Goal: Task Accomplishment & Management: Use online tool/utility

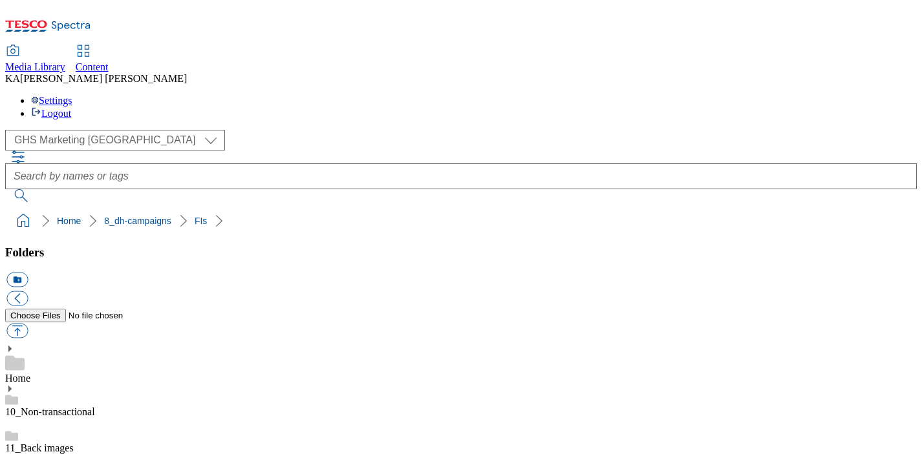
scroll to position [307, 0]
click at [28, 324] on button "button" at bounding box center [16, 331] width 21 height 15
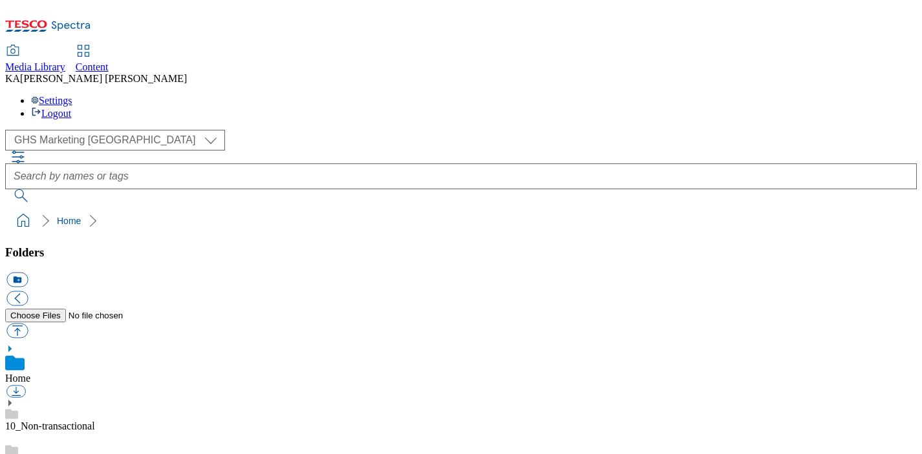
scroll to position [176, 0]
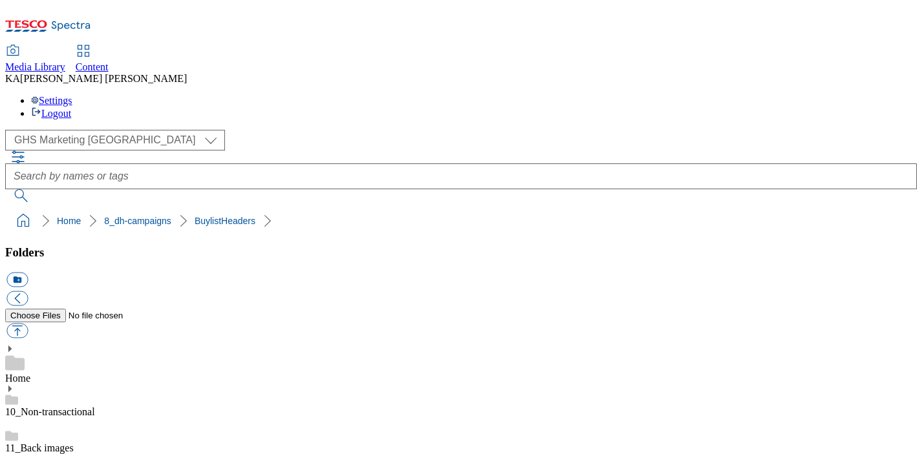
scroll to position [227, 0]
click at [28, 324] on button "button" at bounding box center [16, 331] width 21 height 15
type input "C:\fakepath\1758197219030-CCP_BLH.jpg"
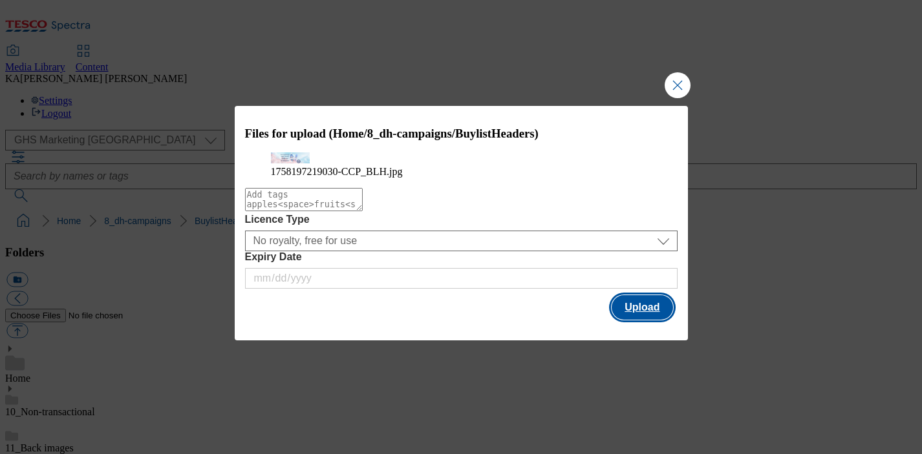
click at [638, 320] on button "Upload" at bounding box center [641, 307] width 61 height 25
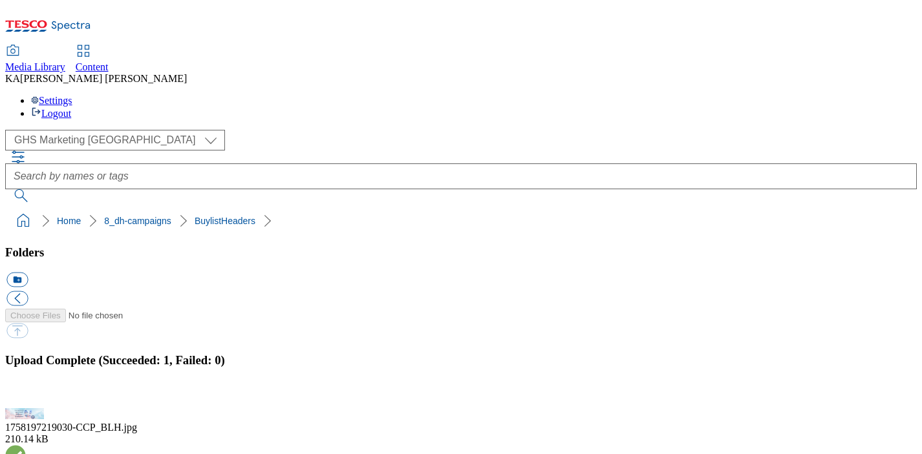
click at [26, 395] on button "button" at bounding box center [15, 401] width 19 height 12
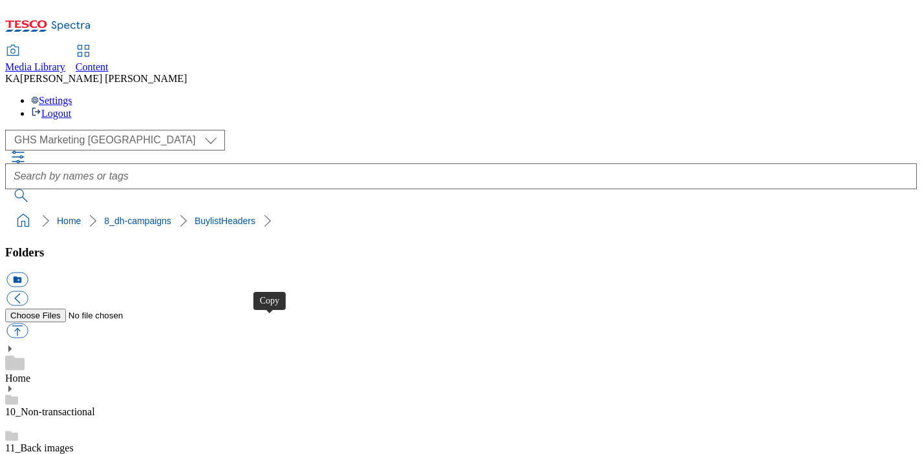
click at [28, 324] on button "button" at bounding box center [16, 331] width 21 height 15
type input "C:\fakepath\1758197219030-CCP_Desktop.jpg"
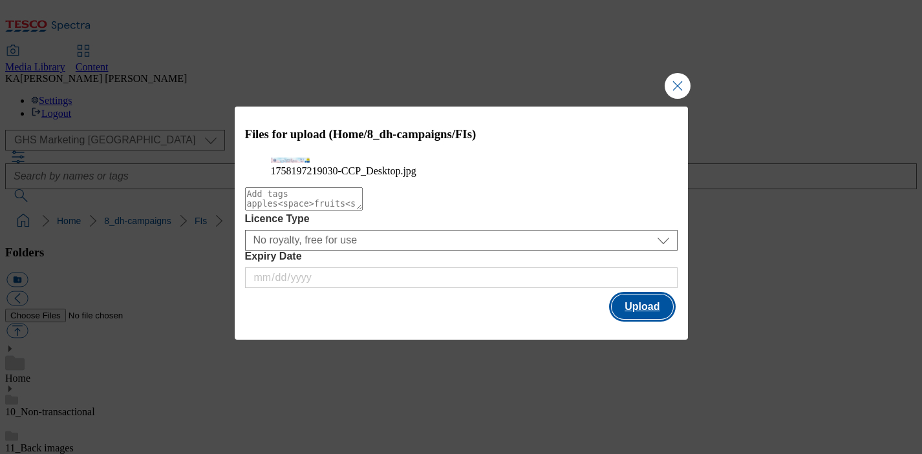
click at [652, 319] on button "Upload" at bounding box center [641, 307] width 61 height 25
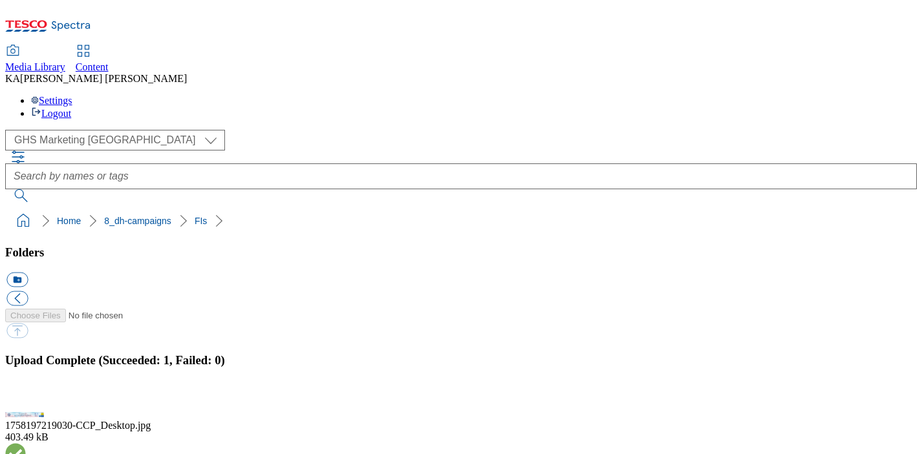
click at [26, 395] on button "button" at bounding box center [15, 401] width 19 height 12
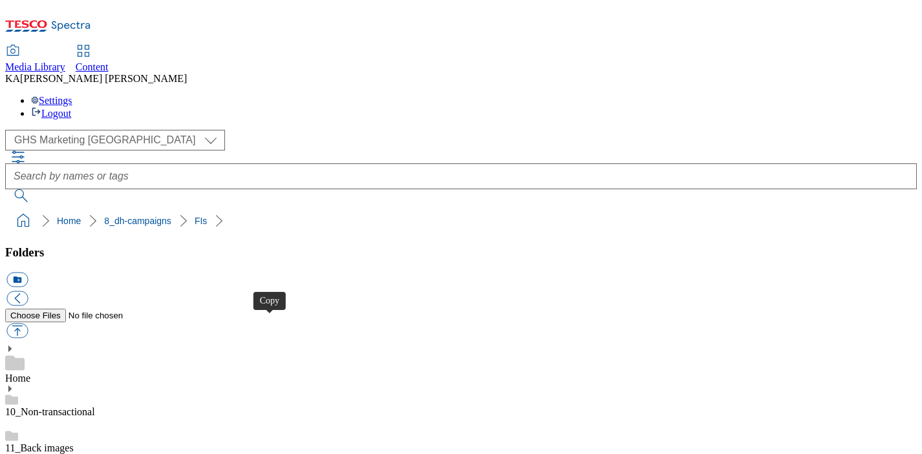
click at [28, 324] on button "button" at bounding box center [16, 331] width 21 height 15
type input "C:\fakepath\1758532157607-ad542325_Branston_LegoBrand_H_1184x333_V1.jpg"
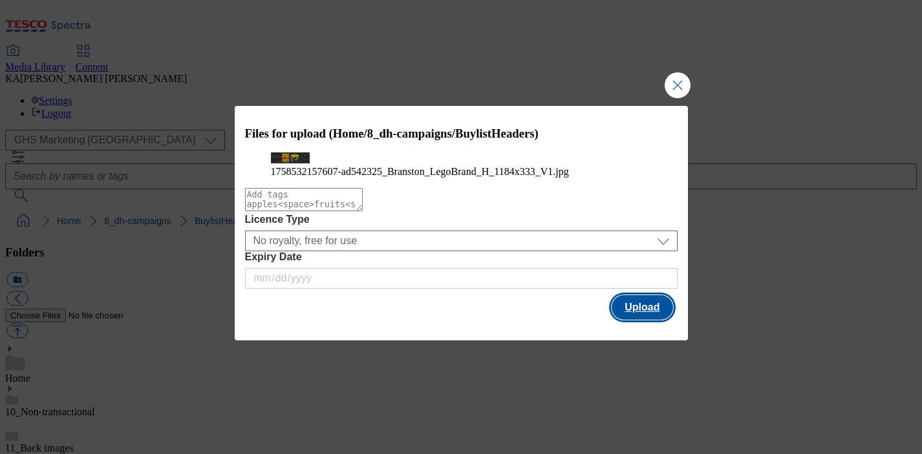
click at [648, 320] on button "Upload" at bounding box center [641, 307] width 61 height 25
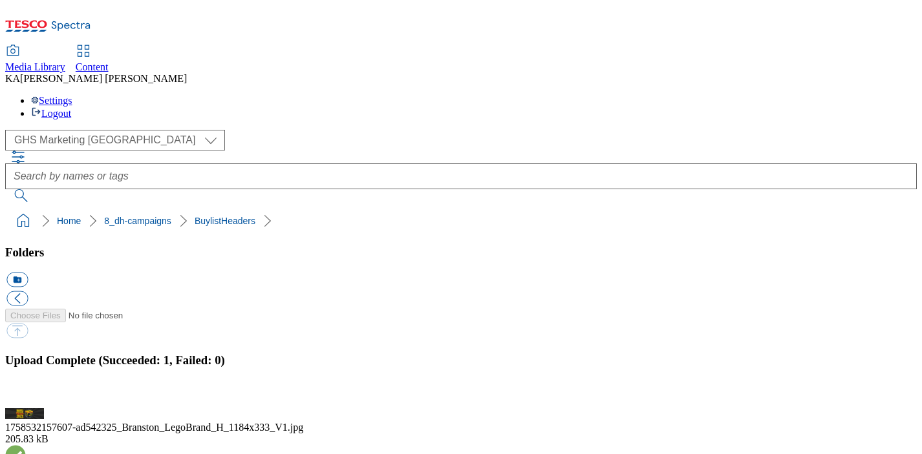
click at [26, 395] on button "button" at bounding box center [15, 401] width 19 height 12
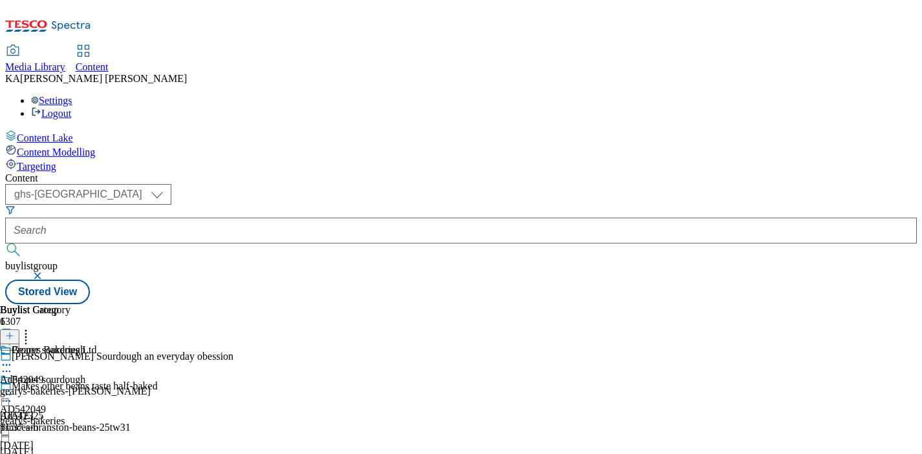
select select "ghs-[GEOGRAPHIC_DATA]"
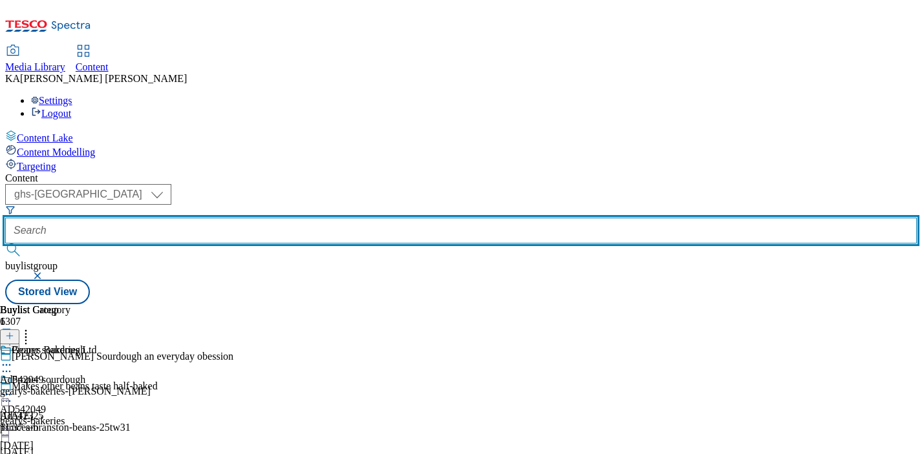
click at [306, 218] on input "text" at bounding box center [460, 231] width 911 height 26
paste input "ul-comfort-25tw30"
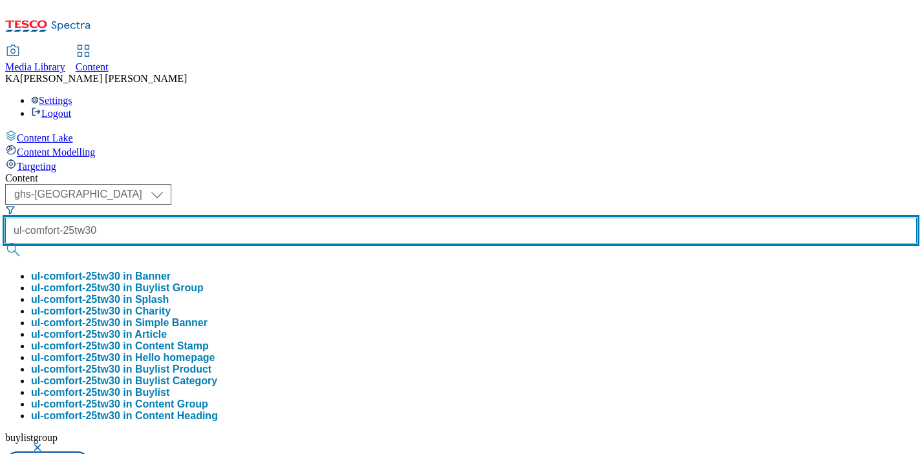
type input "ul-comfort-25tw30"
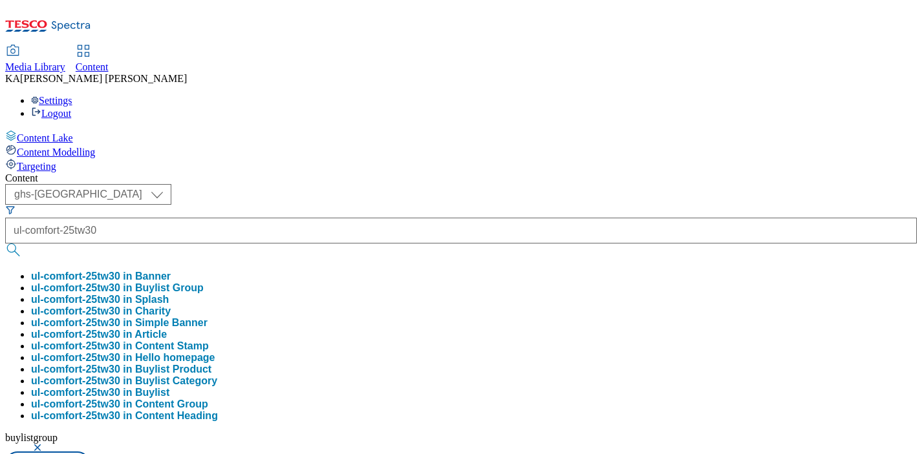
click at [204, 282] on button "ul-comfort-25tw30 in Buylist Group" at bounding box center [117, 288] width 173 height 12
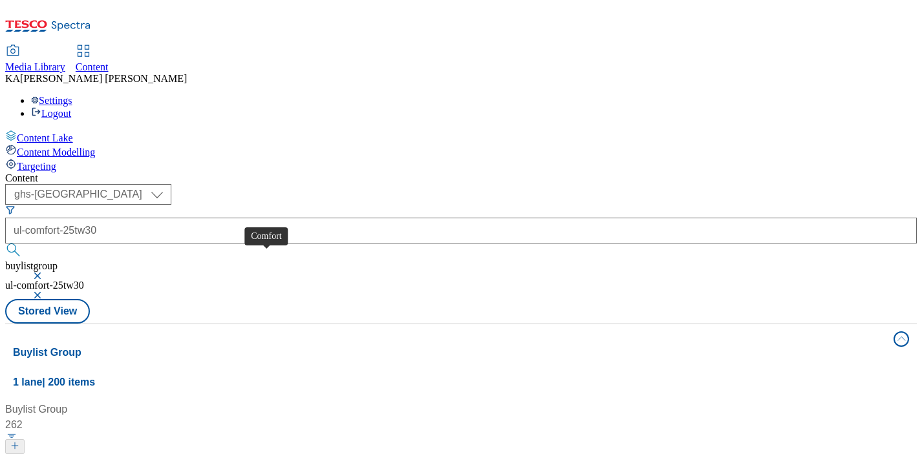
click at [54, 454] on div "Comfort" at bounding box center [35, 463] width 37 height 16
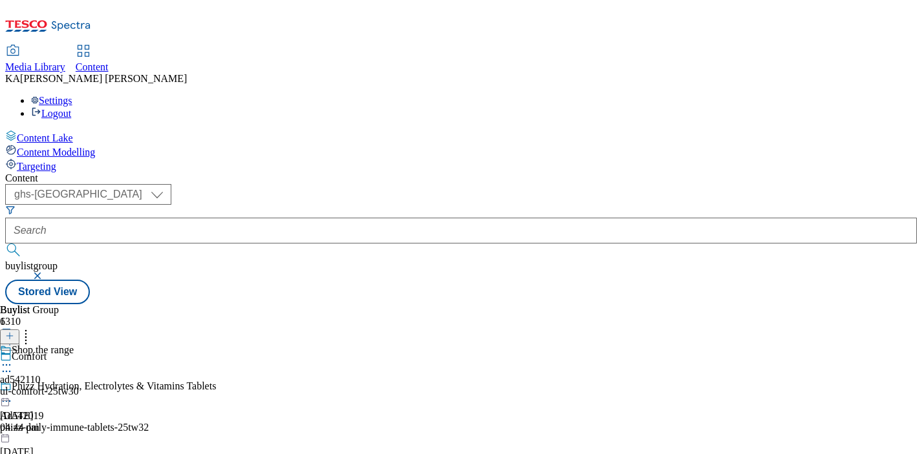
click at [13, 359] on icon at bounding box center [6, 365] width 13 height 13
click at [55, 388] on span "Edit" at bounding box center [47, 393] width 15 height 10
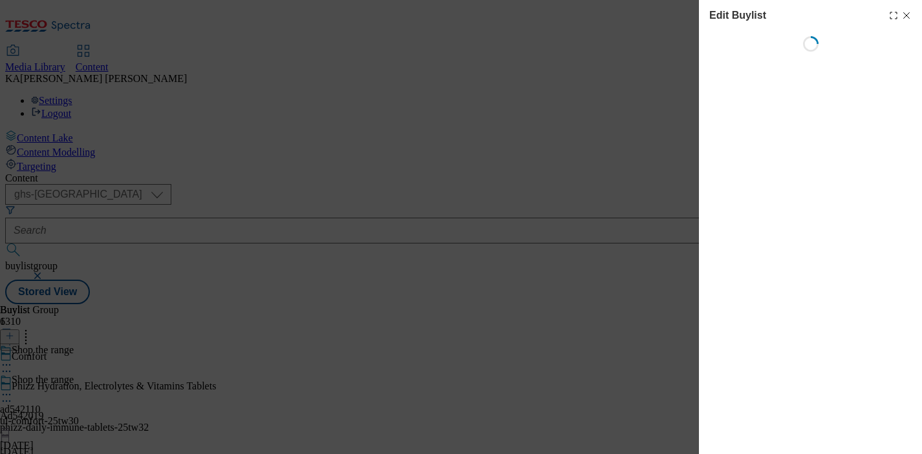
select select "tactical"
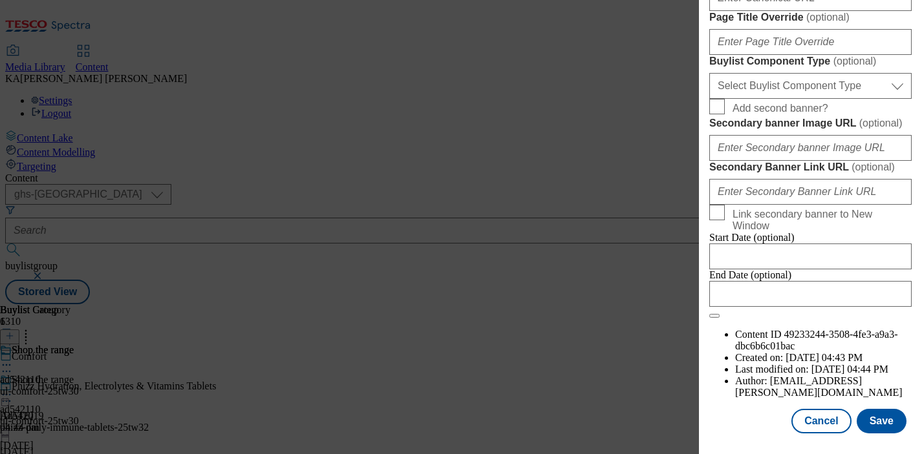
scroll to position [1127, 0]
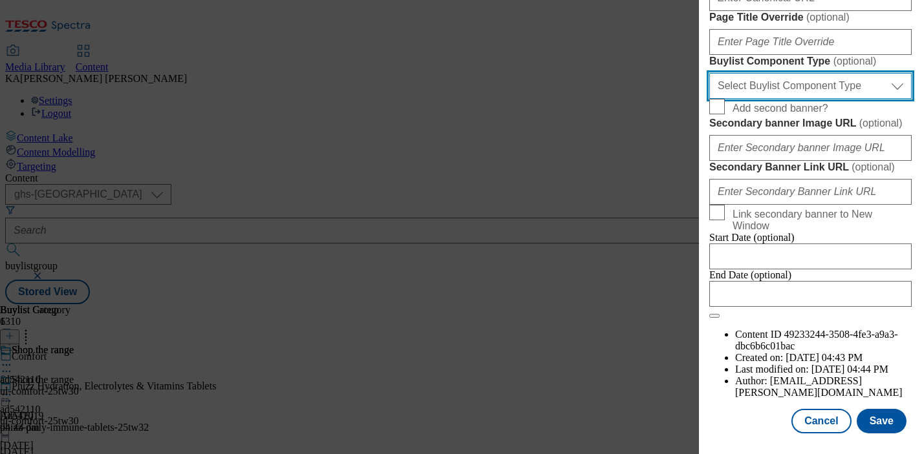
click at [733, 99] on select "Select Buylist Component Type Banner Competition Header Meal" at bounding box center [810, 86] width 202 height 26
select select "Banner"
click at [709, 99] on select "Select Buylist Component Type Banner Competition Header Meal" at bounding box center [810, 86] width 202 height 26
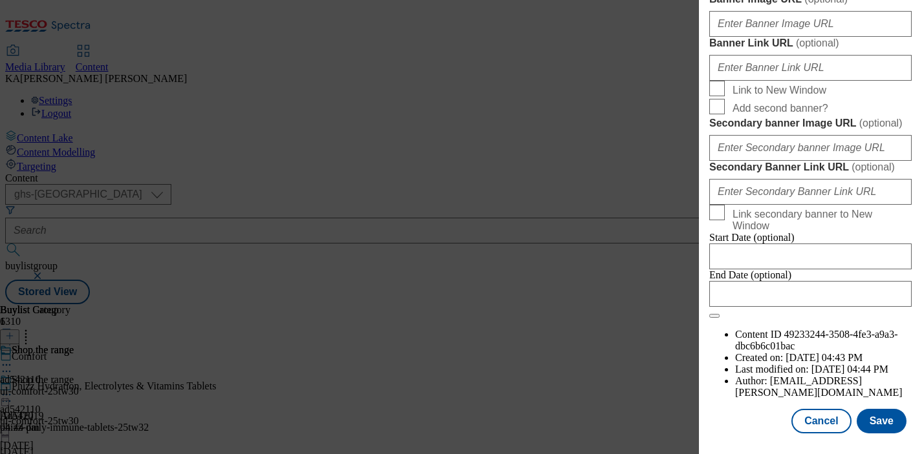
scroll to position [1181, 0]
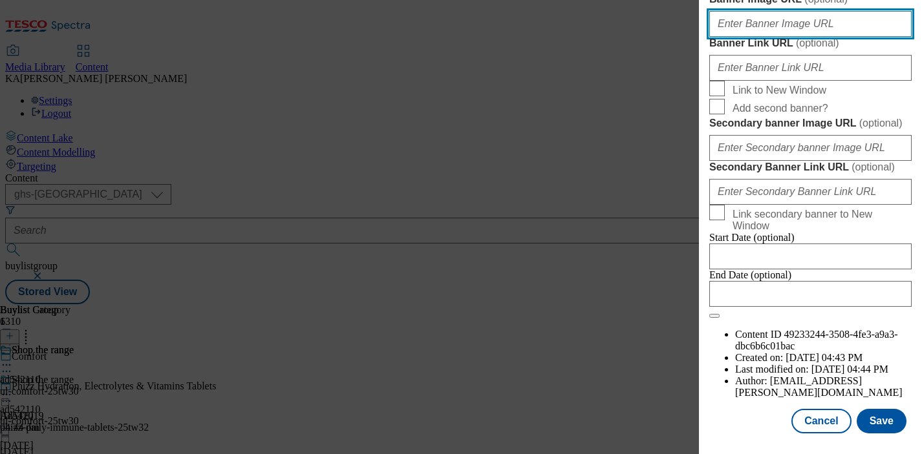
click at [746, 37] on input "Banner Image URL ( optional )" at bounding box center [810, 24] width 202 height 26
paste input "[URL][DOMAIN_NAME]"
type input "[URL][DOMAIN_NAME]"
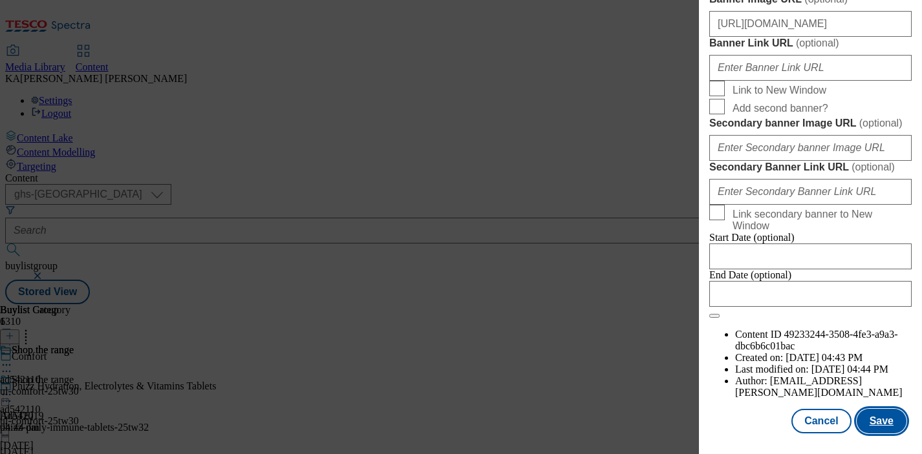
click at [880, 418] on button "Save" at bounding box center [881, 421] width 50 height 25
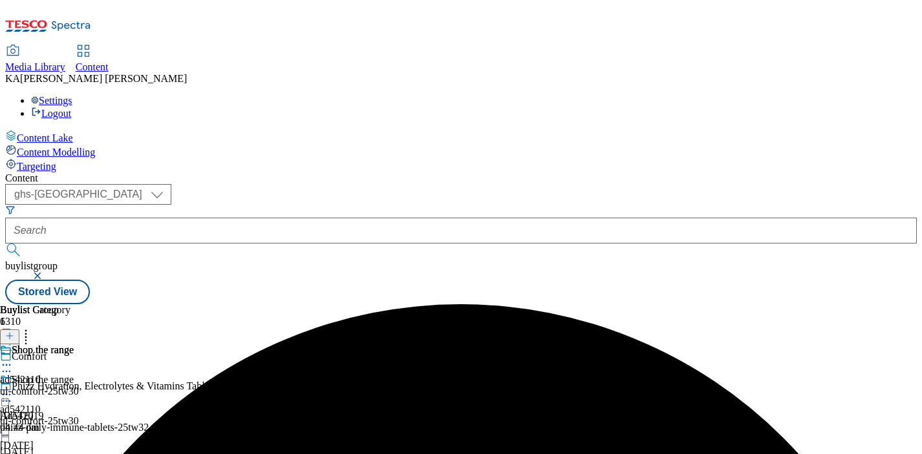
click at [13, 388] on icon at bounding box center [6, 394] width 13 height 13
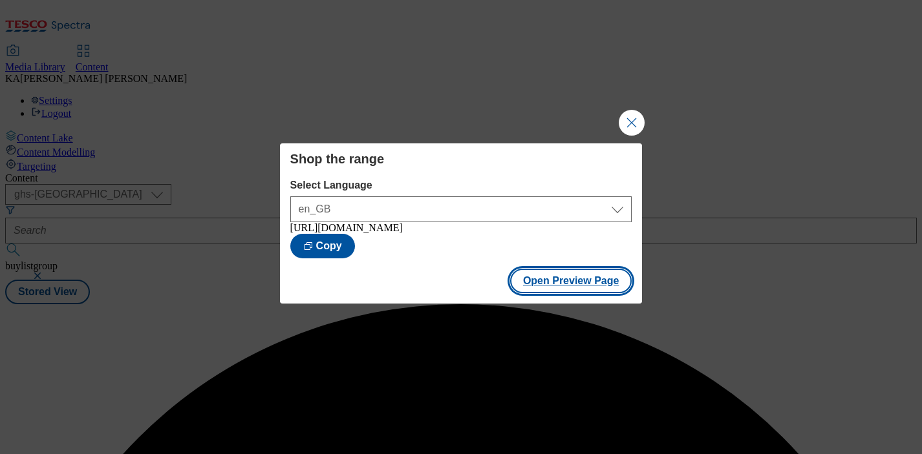
click at [538, 293] on button "Open Preview Page" at bounding box center [571, 281] width 122 height 25
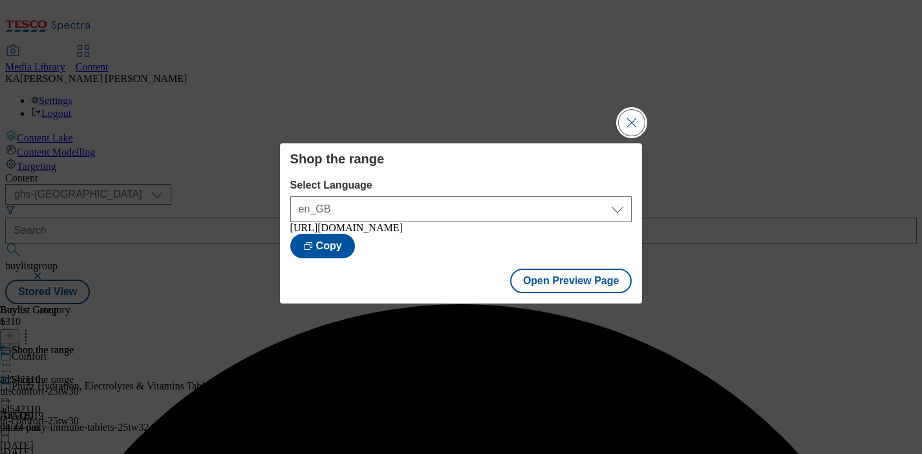
click at [634, 114] on button "Close Modal" at bounding box center [631, 123] width 26 height 26
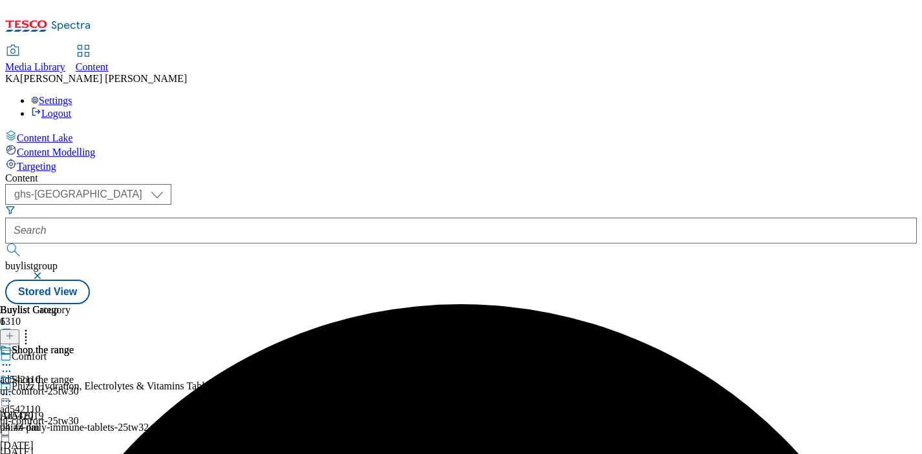
click at [13, 388] on icon at bounding box center [6, 394] width 13 height 13
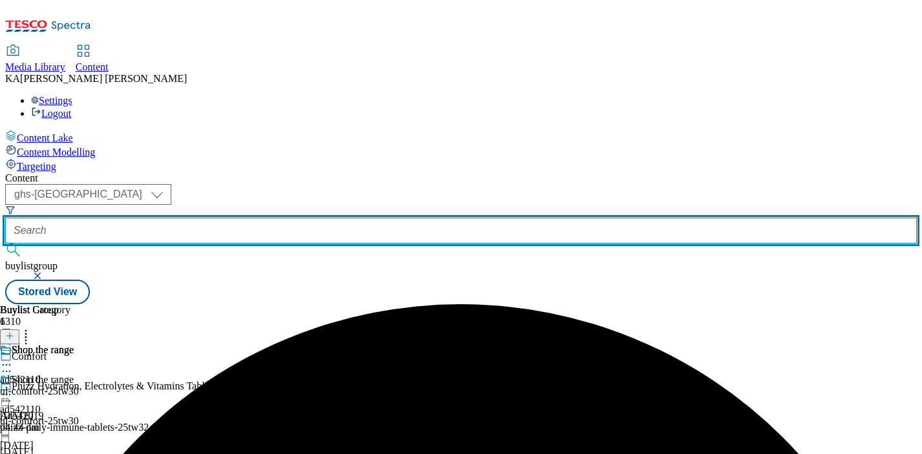
click at [327, 218] on input "text" at bounding box center [460, 231] width 911 height 26
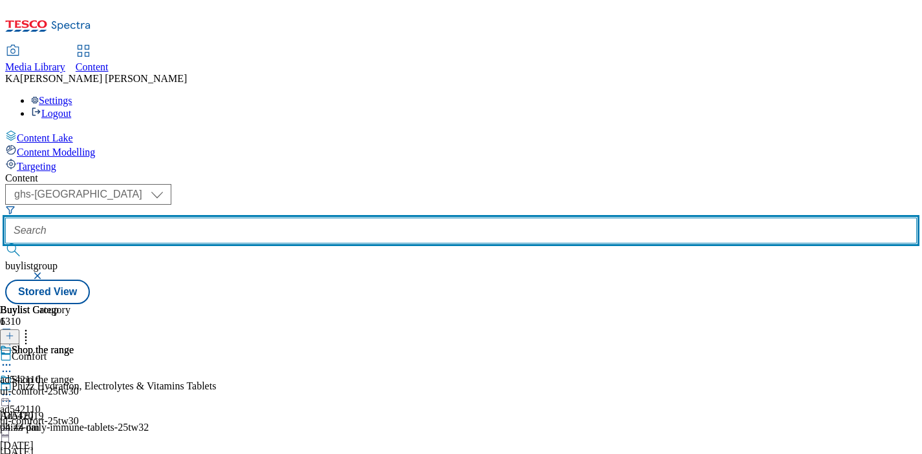
paste input "princes-branston-beans-25tw31"
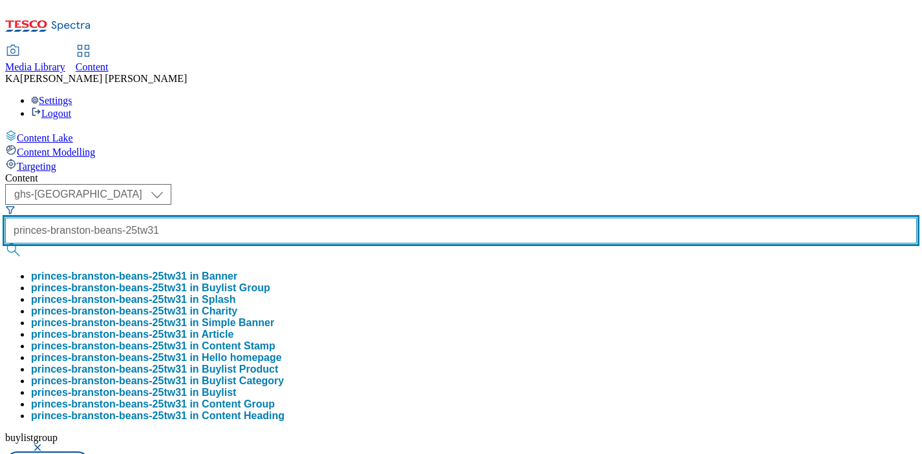
type input "princes-branston-beans-25tw31"
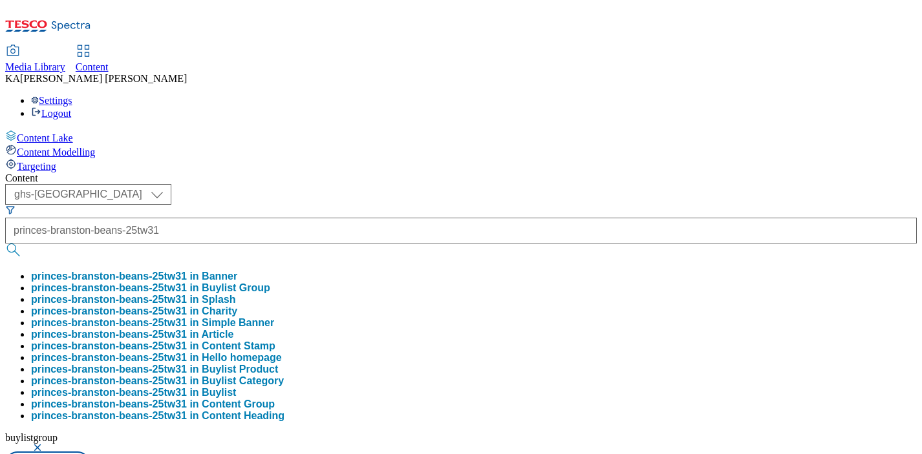
scroll to position [0, 0]
click at [270, 282] on button "princes-branston-beans-25tw31 in Buylist Group" at bounding box center [150, 288] width 239 height 12
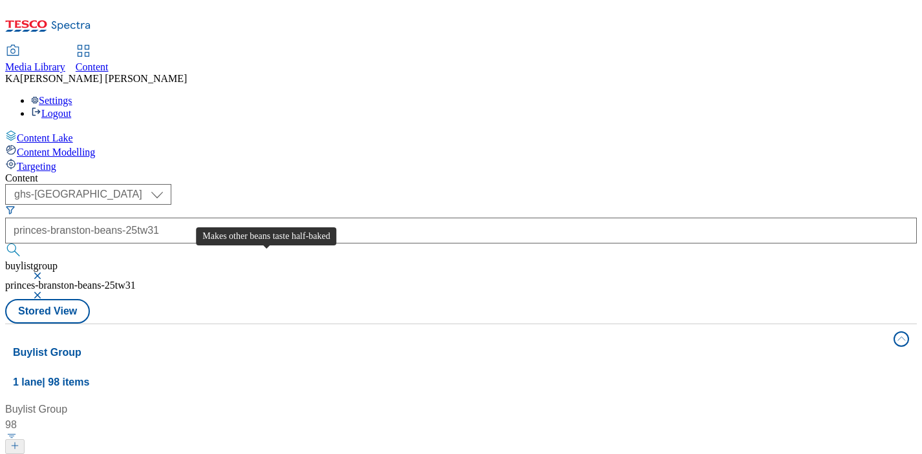
click at [181, 454] on div "Makes other beans taste half-baked" at bounding box center [99, 463] width 164 height 16
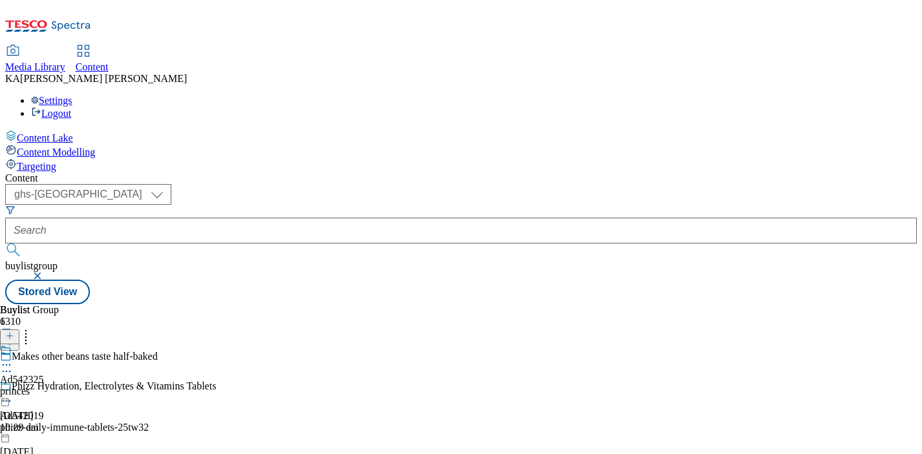
click at [13, 359] on icon at bounding box center [6, 365] width 13 height 13
click at [55, 388] on span "Edit" at bounding box center [47, 393] width 15 height 10
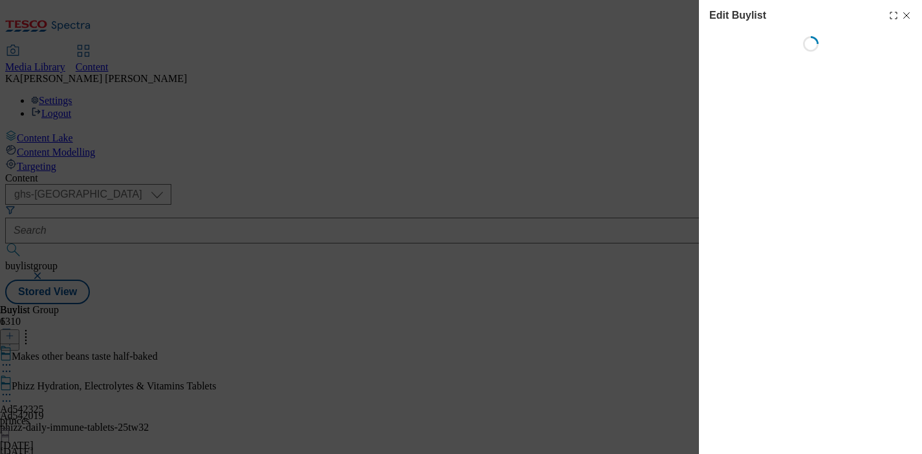
select select "tactical"
select select "supplier funded short term 1-3 weeks"
select select "dunnhumby"
select select "Banner"
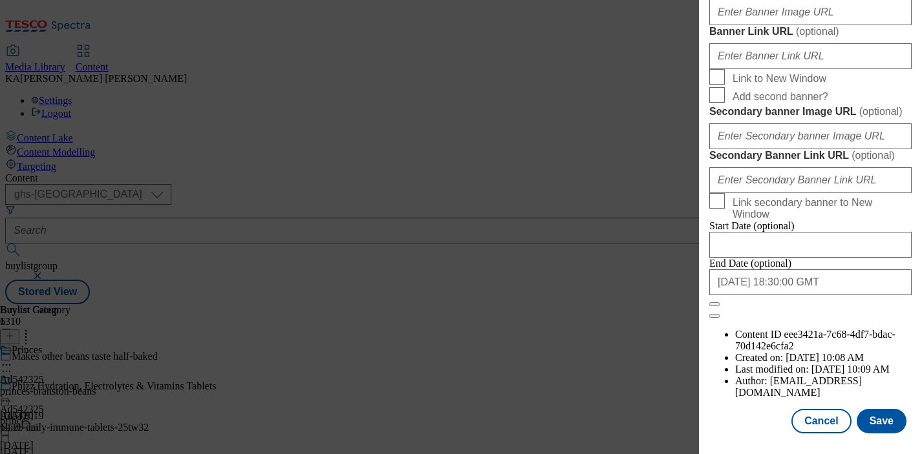
scroll to position [1217, 0]
click at [739, 25] on input "Banner Image URL ( optional )" at bounding box center [810, 12] width 202 height 26
paste input "[URL][DOMAIN_NAME]"
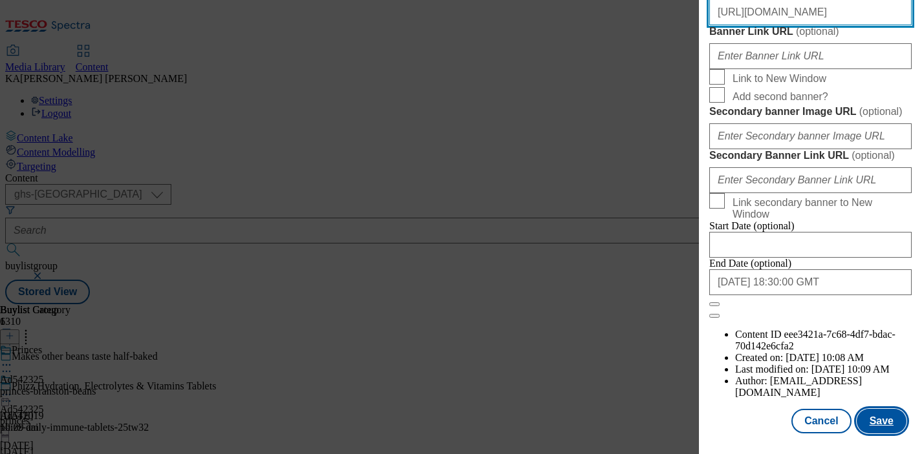
type input "[URL][DOMAIN_NAME]"
click at [874, 423] on button "Save" at bounding box center [881, 421] width 50 height 25
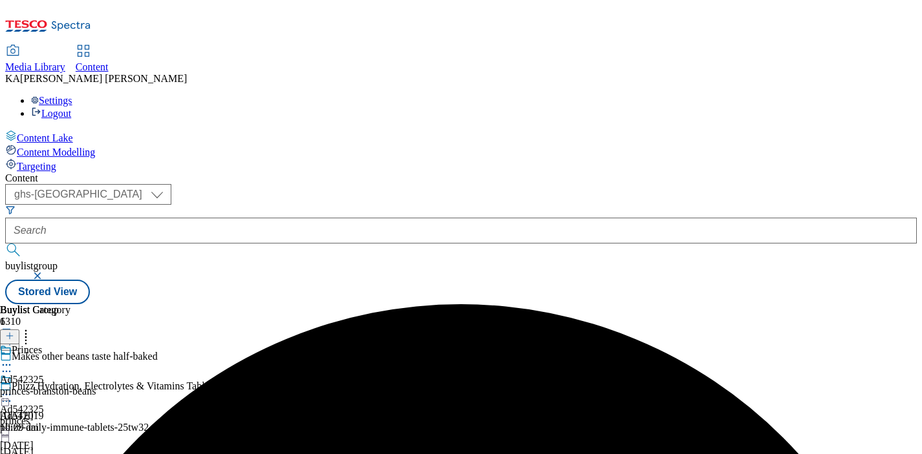
click at [13, 388] on icon at bounding box center [6, 394] width 13 height 13
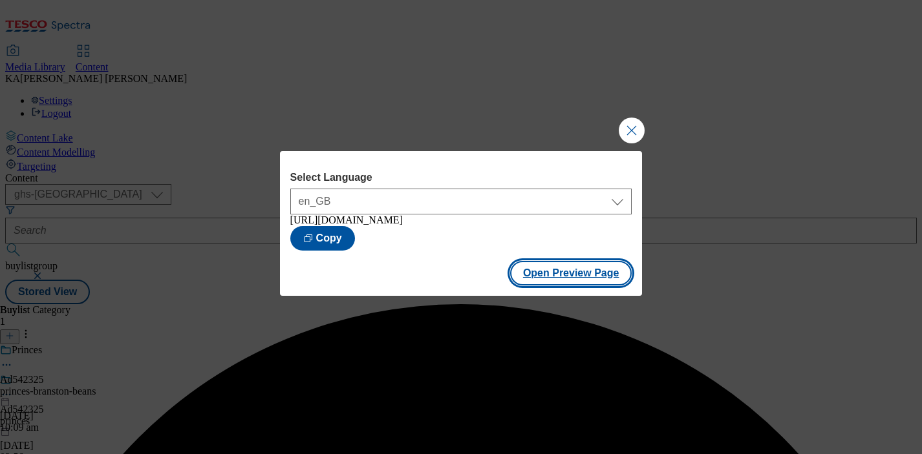
click at [529, 284] on button "Open Preview Page" at bounding box center [571, 273] width 122 height 25
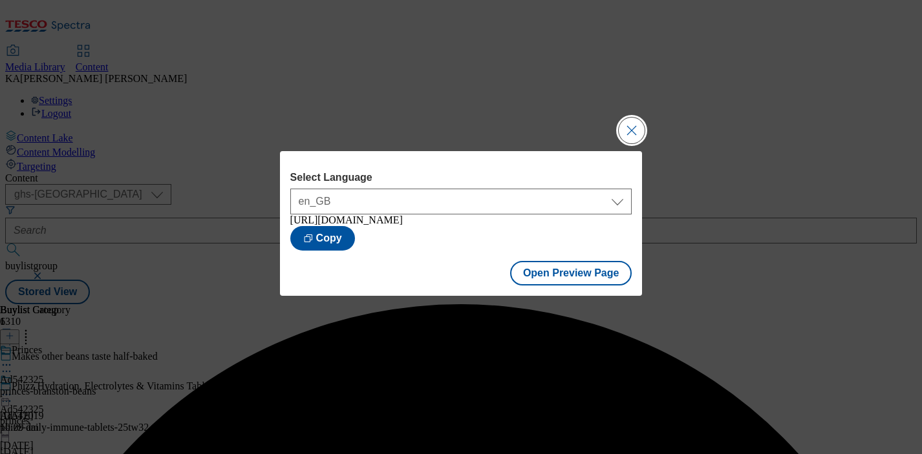
click at [625, 118] on button "Close Modal" at bounding box center [631, 131] width 26 height 26
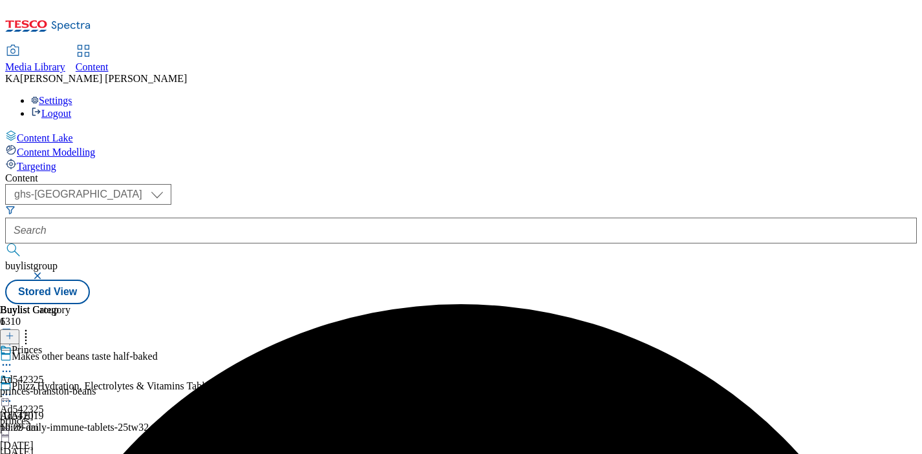
click at [13, 388] on icon at bounding box center [6, 394] width 13 height 13
